Goal: Task Accomplishment & Management: Manage account settings

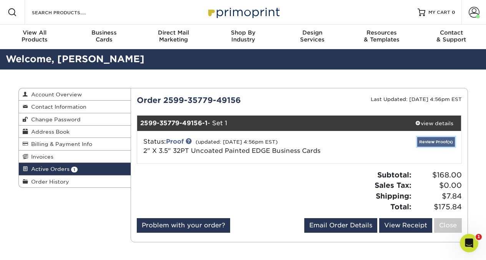
click at [432, 140] on link "Review Proof(s)" at bounding box center [437, 142] width 38 height 10
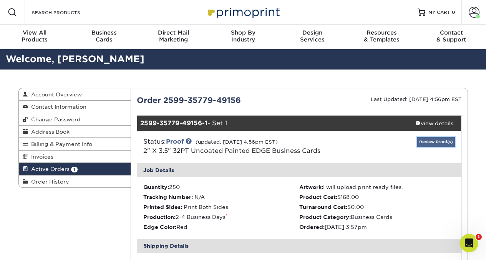
click at [430, 141] on link "Review Proof(s)" at bounding box center [437, 142] width 38 height 10
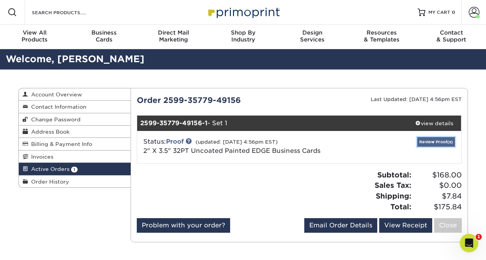
click at [429, 143] on link "Review Proof(s)" at bounding box center [437, 142] width 38 height 10
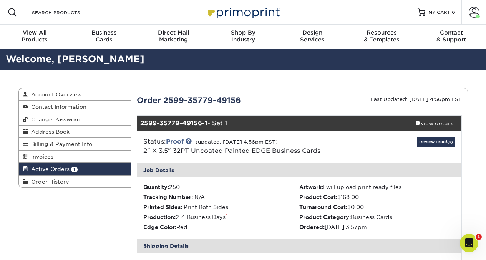
click at [360, 155] on div "Review Proof(s)" at bounding box center [407, 147] width 108 height 20
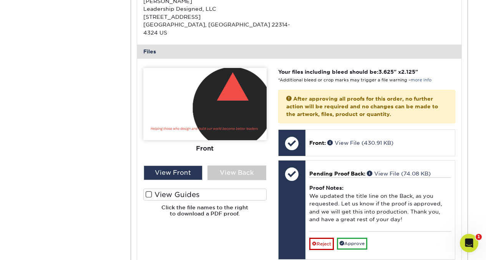
scroll to position [274, 0]
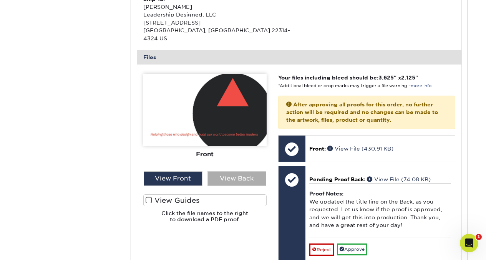
click at [248, 171] on div "View Back" at bounding box center [237, 178] width 59 height 15
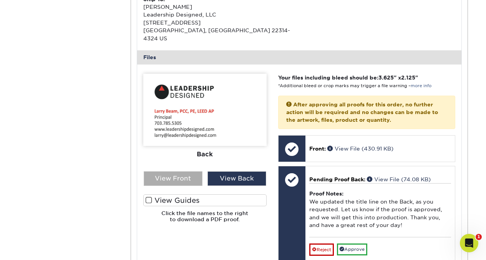
click at [185, 171] on div "View Front" at bounding box center [173, 178] width 59 height 15
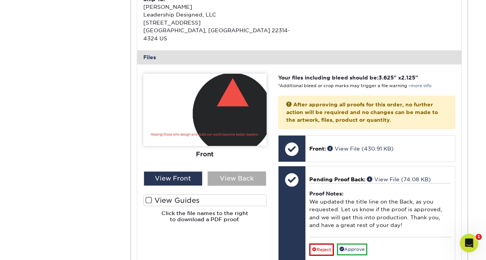
click at [243, 173] on div "View Back" at bounding box center [237, 178] width 59 height 15
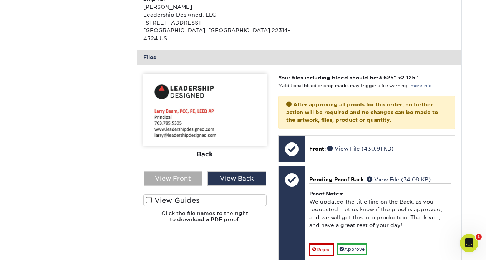
click at [169, 171] on div "View Front" at bounding box center [173, 178] width 59 height 15
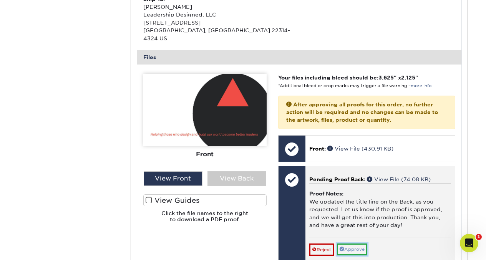
click at [348, 244] on link "Approve" at bounding box center [352, 250] width 30 height 12
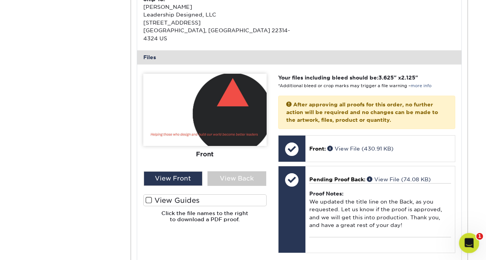
click at [473, 242] on div "Open Intercom Messenger" at bounding box center [468, 242] width 25 height 25
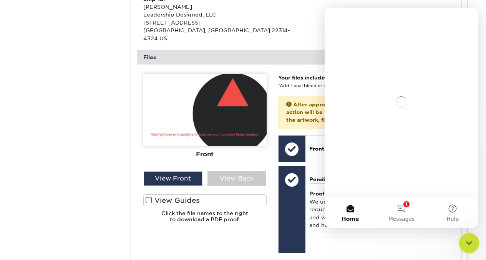
scroll to position [0, 0]
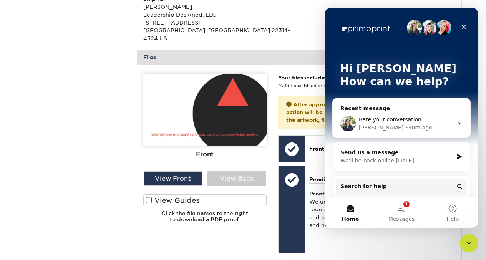
click at [409, 119] on span "Rate your conversation" at bounding box center [390, 119] width 63 height 6
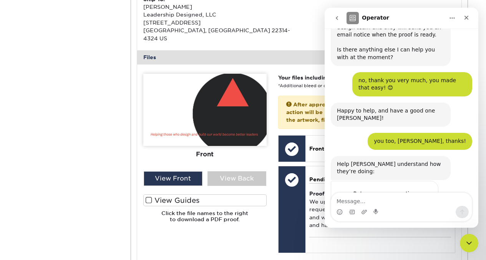
scroll to position [424, 0]
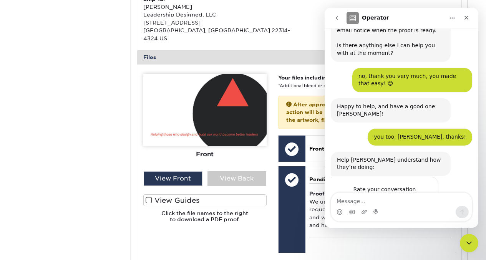
click at [421, 198] on span "Amazing" at bounding box center [421, 205] width 14 height 14
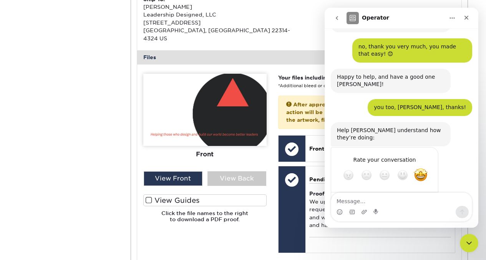
scroll to position [462, 0]
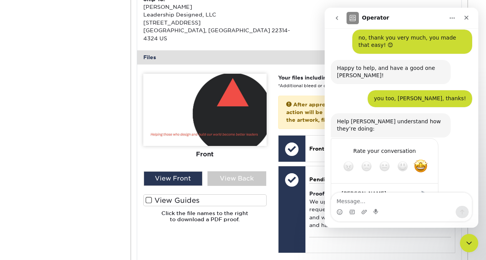
type textarea "[PERSON_NAME] was very helpful, friendly and efficient! Made the whole process …"
click at [424, 186] on div "Submit" at bounding box center [424, 193] width 15 height 15
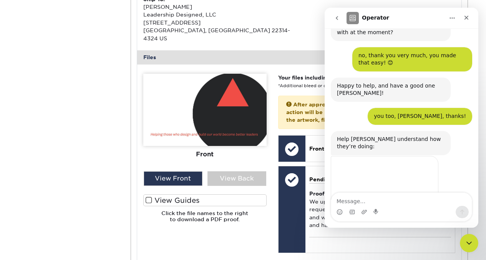
scroll to position [449, 0]
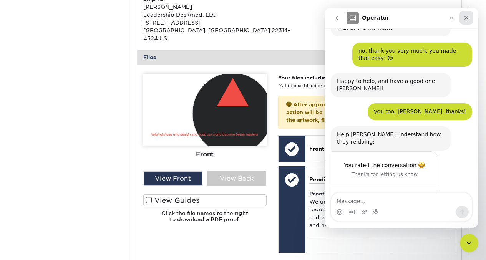
click at [464, 17] on icon "Close" at bounding box center [467, 18] width 6 height 6
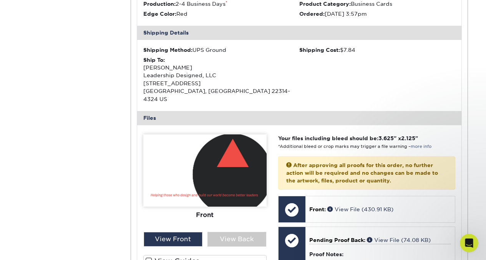
scroll to position [212, 0]
